Goal: Feedback & Contribution: Contribute content

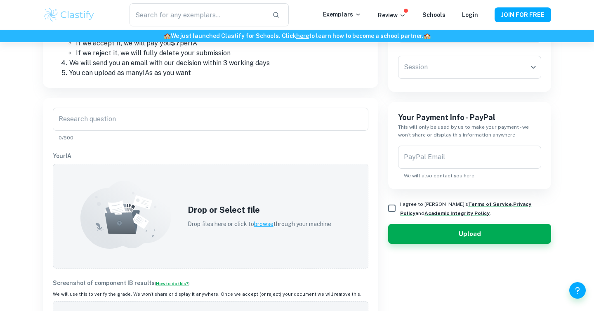
scroll to position [163, 0]
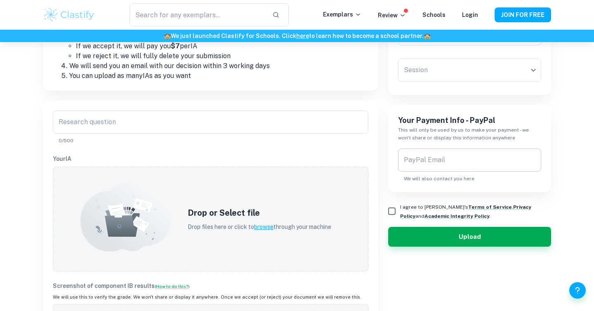
click at [440, 155] on div "PayPal Email PayPal Email We will also contact you here" at bounding box center [469, 165] width 143 height 34
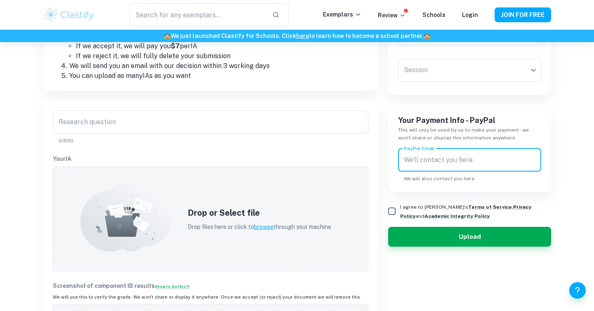
click at [442, 187] on div "Your Payment Info - PayPal This will only be used by us to make your payment - …" at bounding box center [469, 148] width 163 height 87
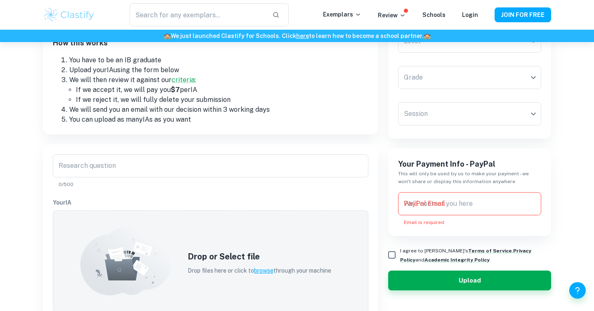
scroll to position [65, 0]
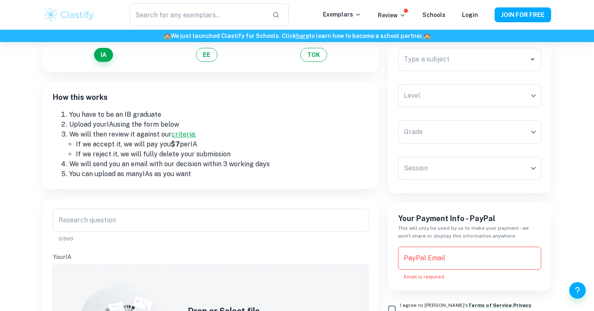
click at [184, 132] on link "criteria:" at bounding box center [184, 134] width 24 height 8
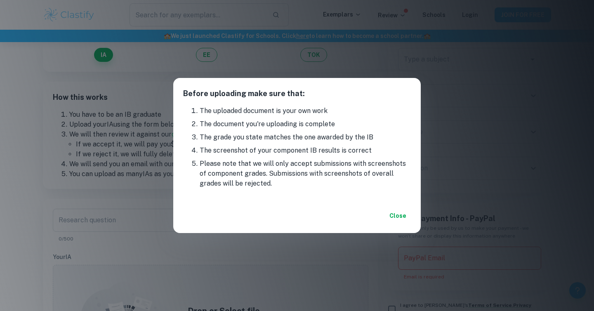
click at [395, 218] on button "Close" at bounding box center [397, 215] width 26 height 15
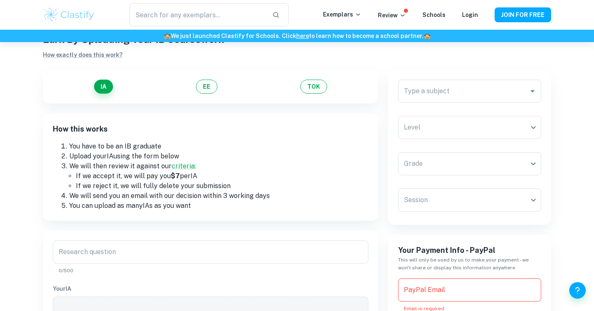
scroll to position [29, 0]
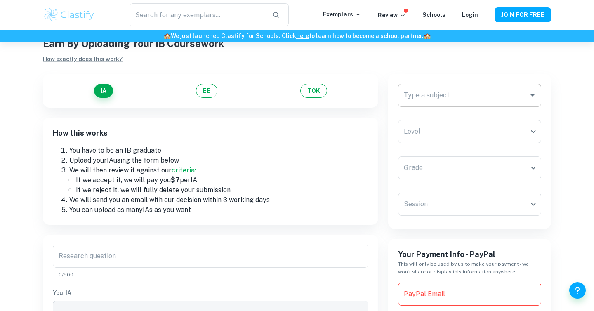
click at [428, 85] on div "Type a subject" at bounding box center [469, 95] width 143 height 23
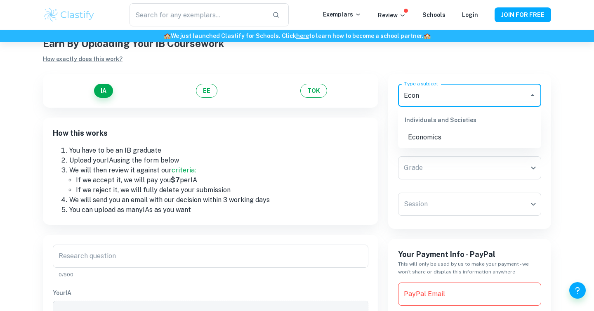
click at [450, 139] on li "Economics" at bounding box center [469, 137] width 143 height 15
type input "Economics"
click at [449, 156] on body "We value your privacy We use cookies to enhance your browsing experience, serve…" at bounding box center [297, 168] width 594 height 311
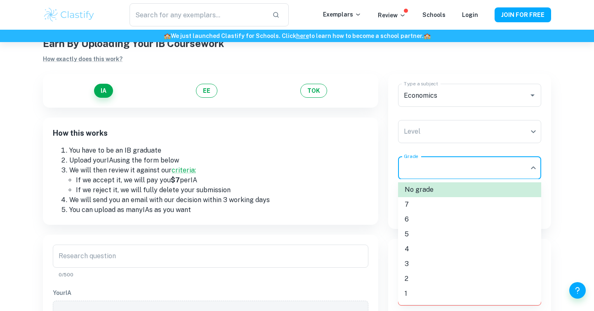
click at [457, 137] on div at bounding box center [297, 155] width 594 height 311
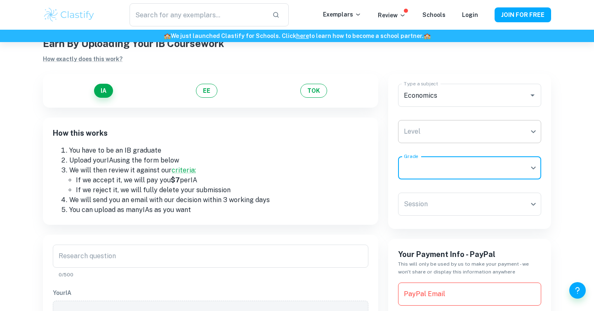
click at [448, 131] on body "We value your privacy We use cookies to enhance your browsing experience, serve…" at bounding box center [297, 168] width 594 height 311
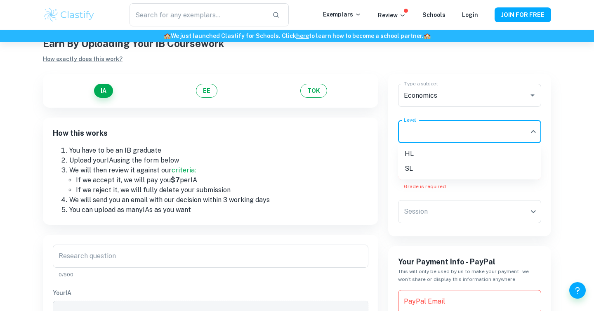
click at [455, 155] on li "HL" at bounding box center [469, 153] width 143 height 15
click at [454, 167] on body "We value your privacy We use cookies to enhance your browsing experience, serve…" at bounding box center [297, 168] width 594 height 311
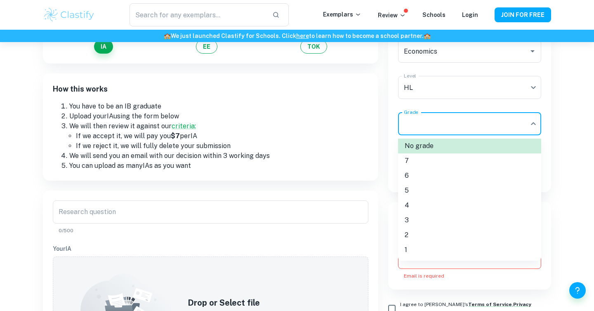
scroll to position [74, 0]
click at [438, 159] on li "7" at bounding box center [469, 160] width 143 height 15
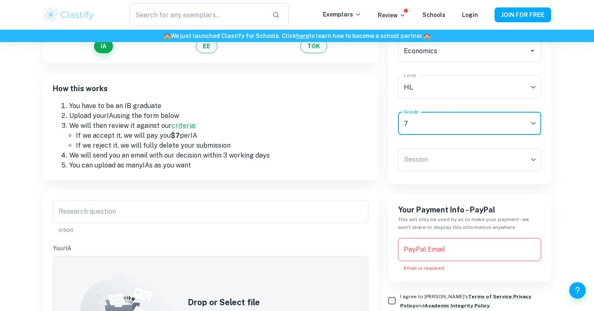
click at [438, 159] on body "We value your privacy We use cookies to enhance your browsing experience, serve…" at bounding box center [297, 123] width 594 height 311
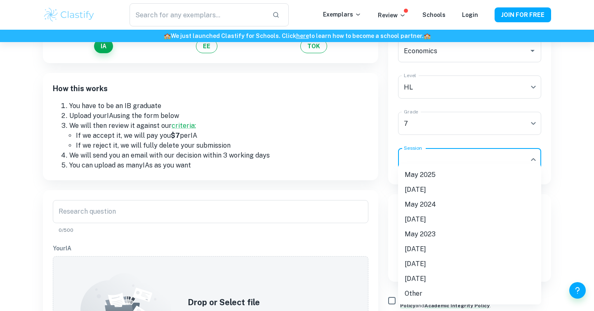
click at [437, 174] on li "May 2025" at bounding box center [469, 174] width 143 height 15
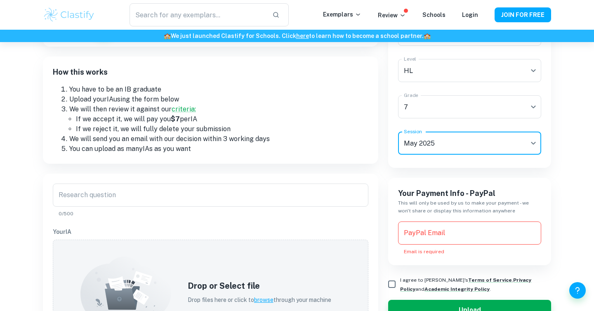
scroll to position [92, 0]
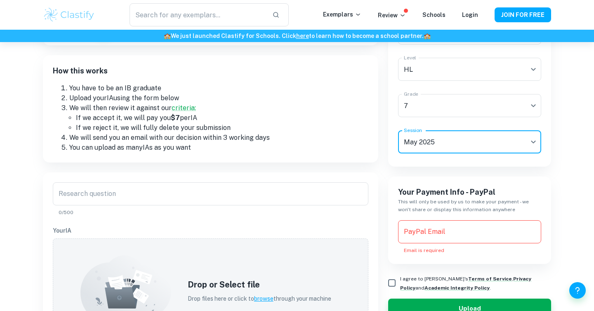
click at [312, 206] on div "Research question Research question 0/500" at bounding box center [210, 199] width 315 height 34
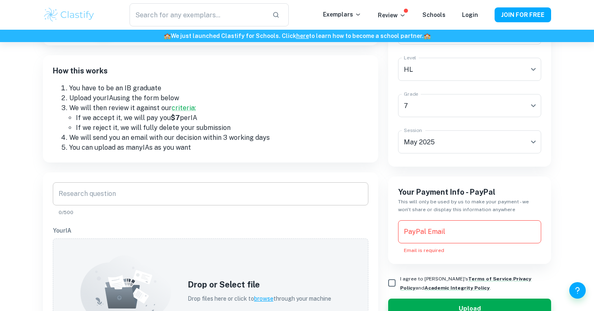
click at [304, 193] on input "Research question" at bounding box center [210, 193] width 315 height 23
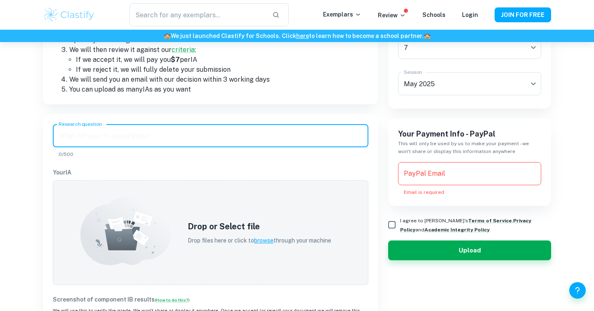
scroll to position [183, 0]
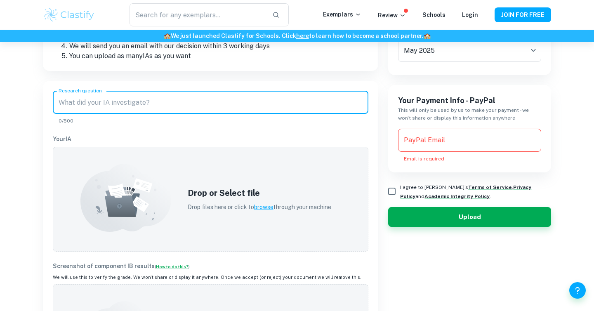
click at [304, 193] on h5 "Drop or Select file" at bounding box center [259, 193] width 143 height 12
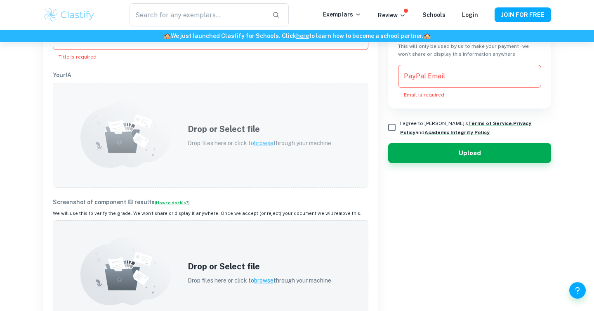
scroll to position [239, 0]
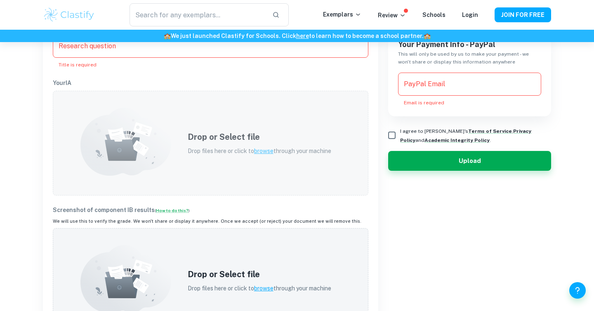
click at [283, 136] on h5 "Drop or Select file" at bounding box center [259, 137] width 143 height 12
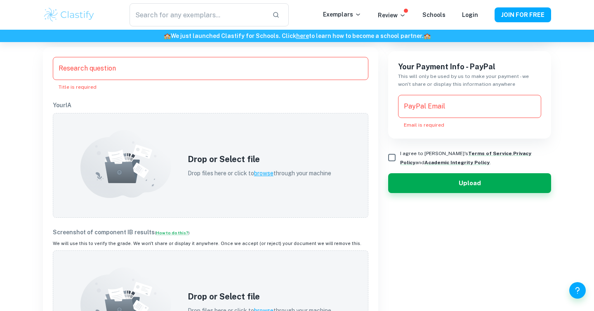
scroll to position [219, 0]
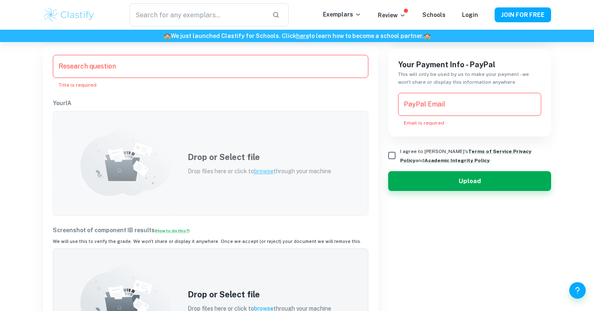
click at [207, 155] on h5 "Drop or Select file" at bounding box center [259, 157] width 143 height 12
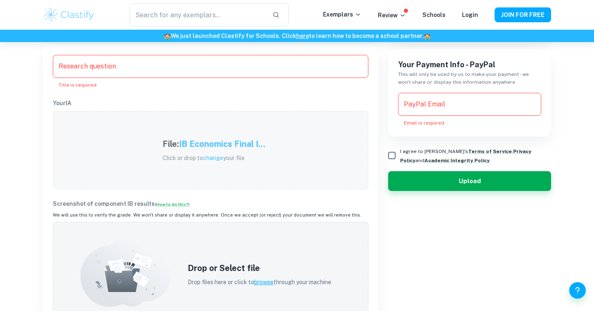
click at [116, 71] on input "Research question" at bounding box center [210, 66] width 315 height 23
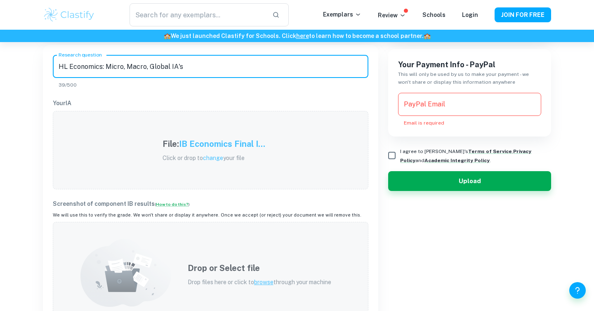
scroll to position [258, 0]
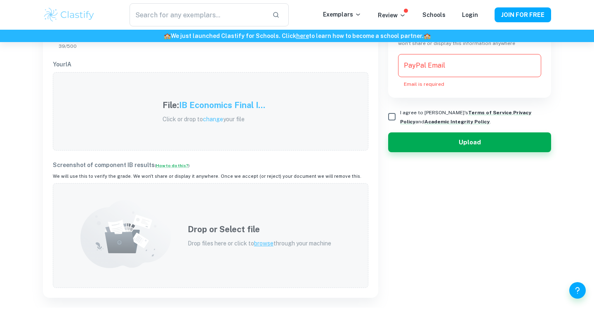
type input "HL Economics: Micro, Macro, Global IA's"
click at [267, 249] on div "Drop or Select file Drop files here or click to browse through your machine" at bounding box center [259, 235] width 163 height 45
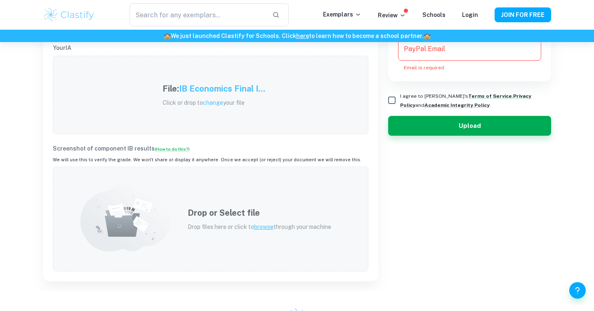
click at [317, 222] on p "Drop files here or click to browse through your machine" at bounding box center [259, 226] width 143 height 9
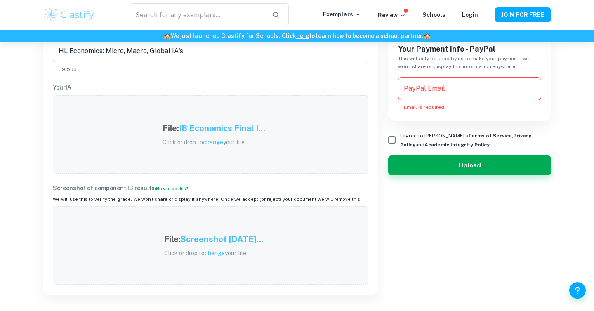
scroll to position [236, 0]
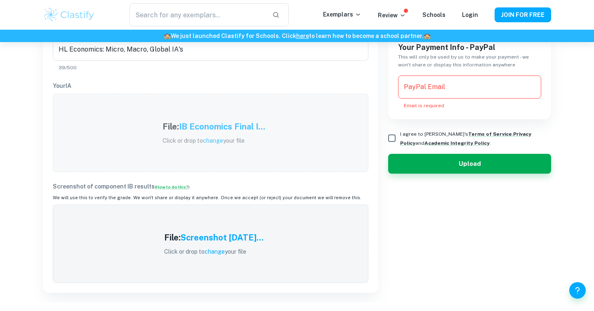
click at [432, 86] on div "PayPal Email PayPal Email Email is required" at bounding box center [469, 92] width 143 height 34
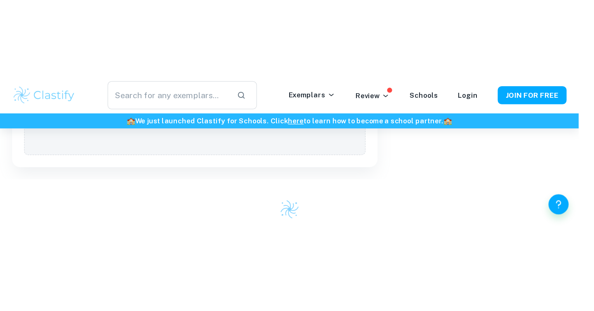
scroll to position [455, 0]
